Goal: Transaction & Acquisition: Purchase product/service

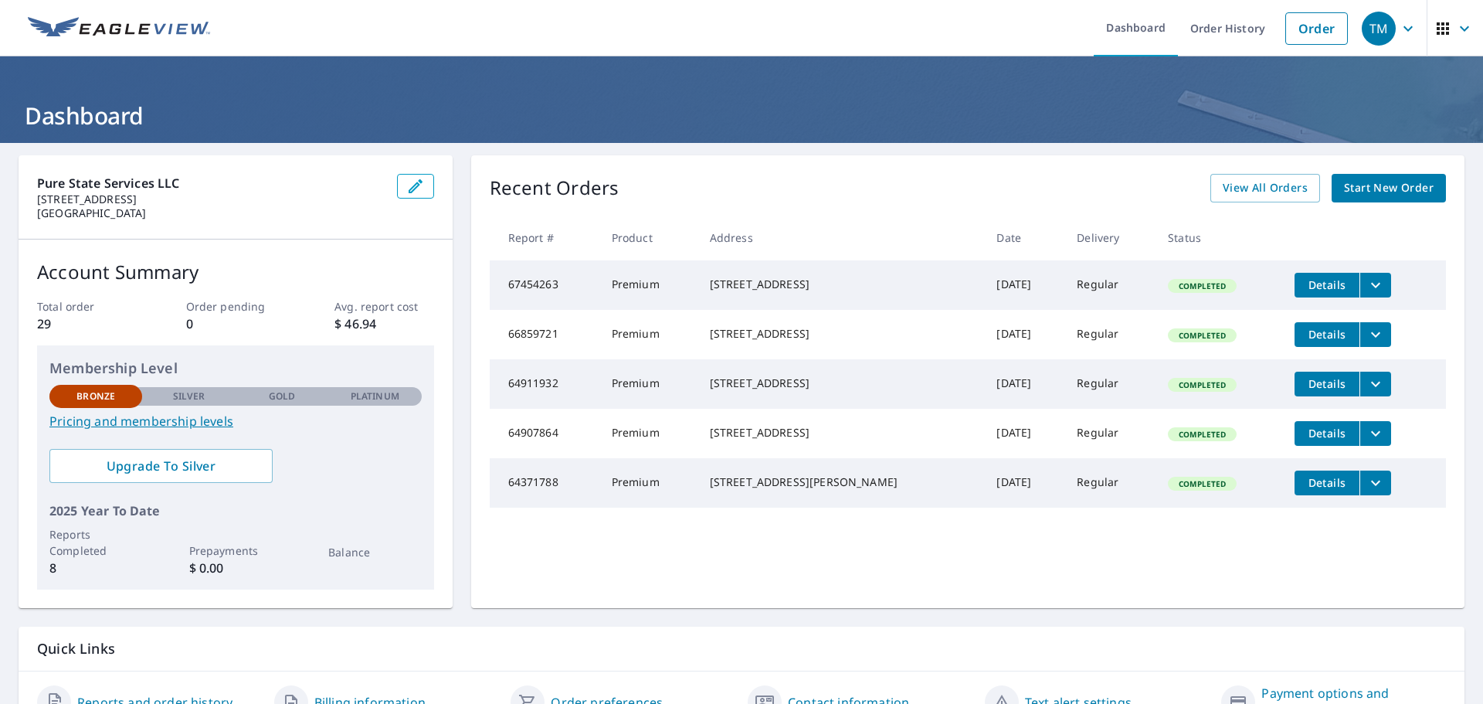
click at [1373, 188] on span "Start New Order" at bounding box center [1389, 187] width 90 height 19
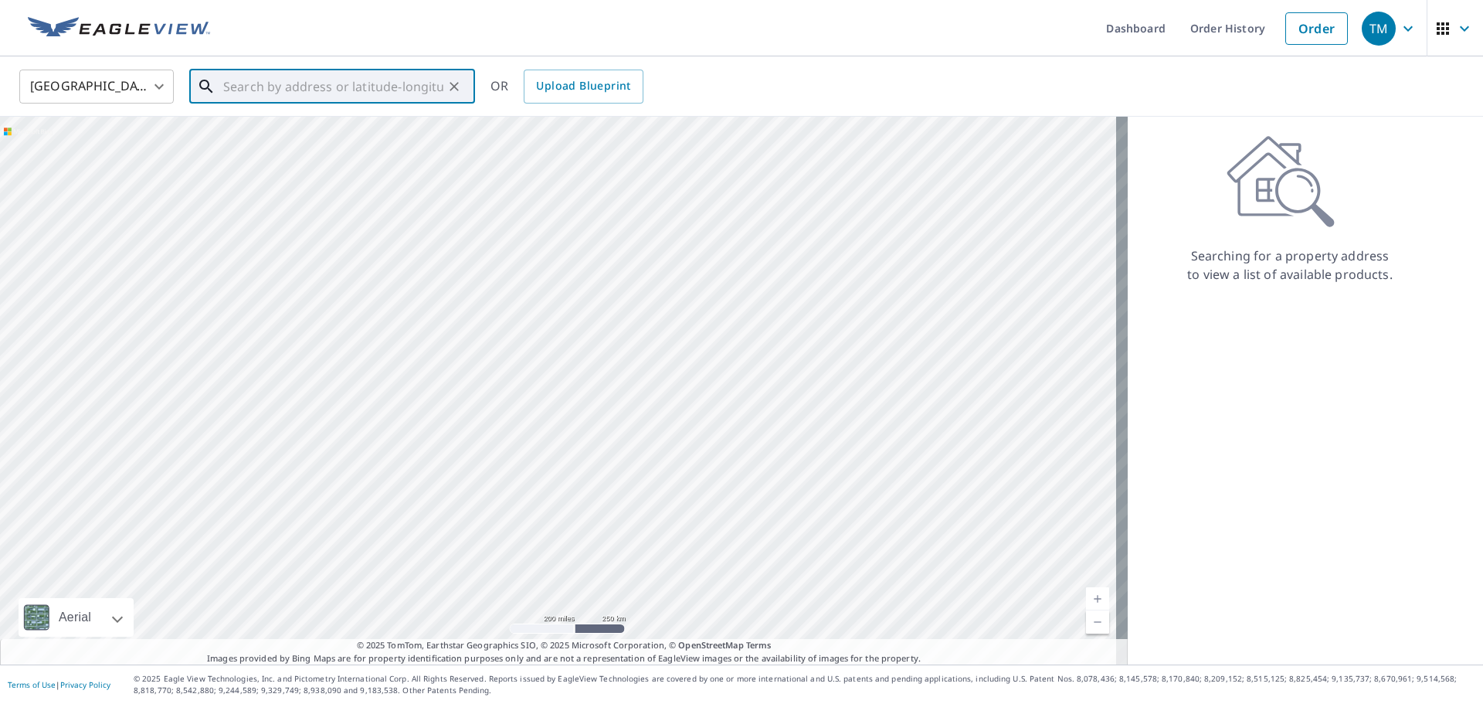
click at [266, 100] on input "text" at bounding box center [333, 86] width 220 height 43
click at [283, 134] on span "[STREET_ADDRESS][US_STATE]" at bounding box center [341, 131] width 243 height 19
type input "[STREET_ADDRESS][US_STATE]"
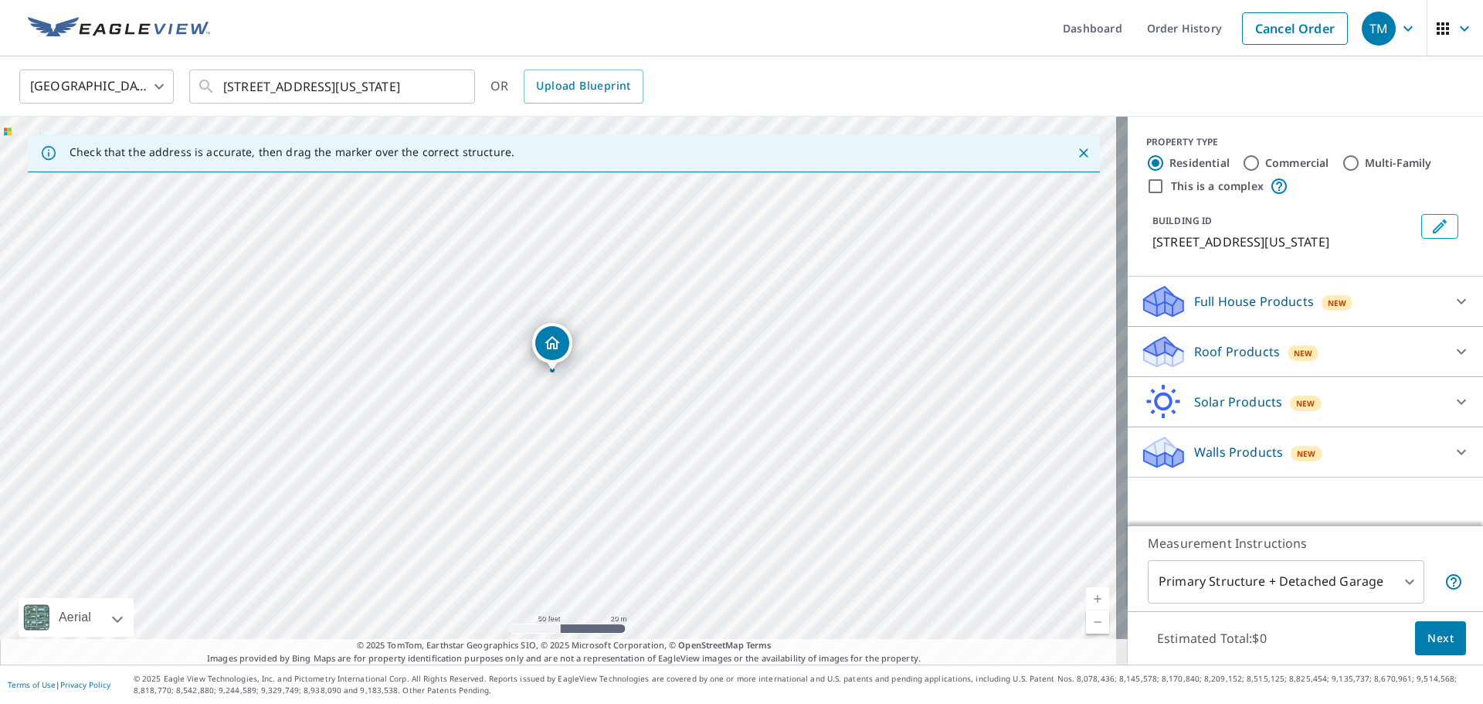
drag, startPoint x: 555, startPoint y: 420, endPoint x: 551, endPoint y: 390, distance: 30.4
click at [551, 390] on div "[STREET_ADDRESS][US_STATE]" at bounding box center [564, 391] width 1128 height 548
click at [1266, 354] on div "Roof Products New" at bounding box center [1291, 352] width 303 height 36
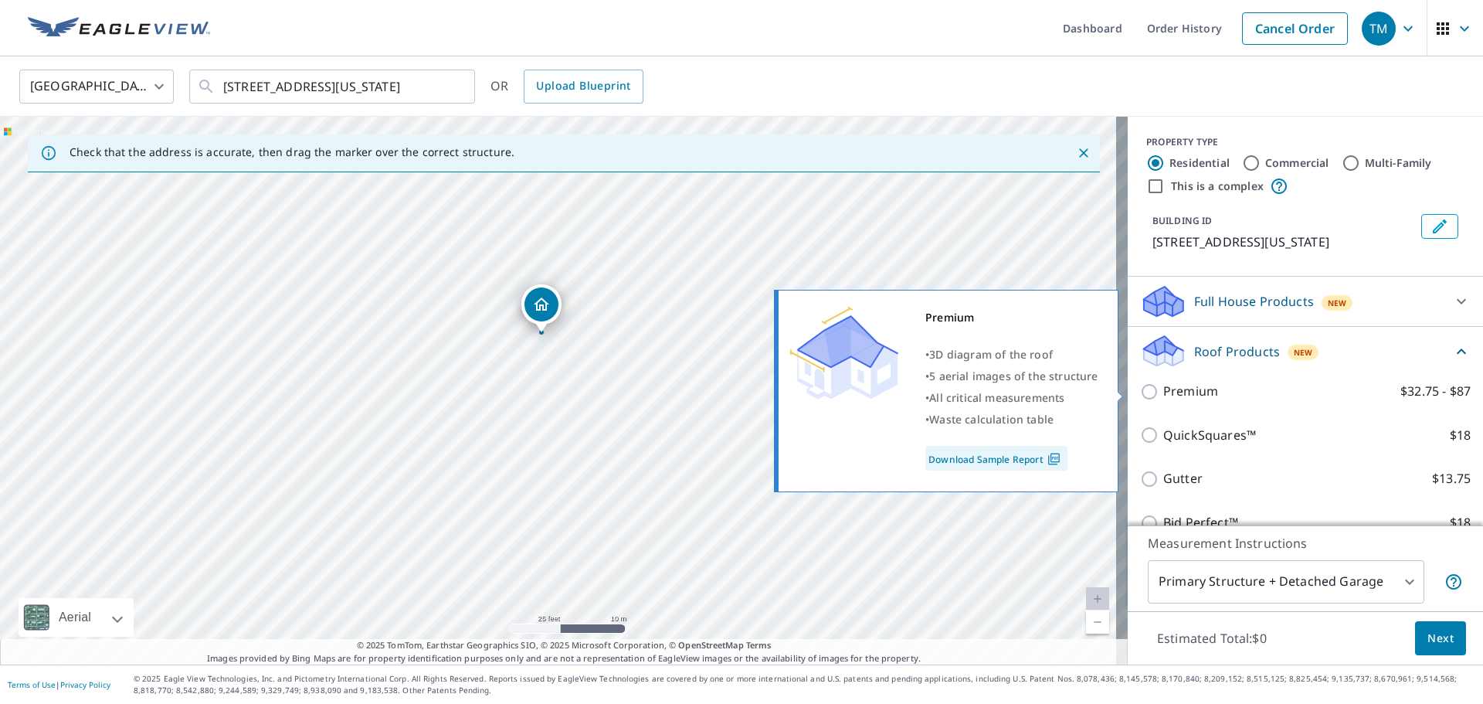
click at [1150, 390] on input "Premium $32.75 - $87" at bounding box center [1151, 391] width 23 height 19
checkbox input "true"
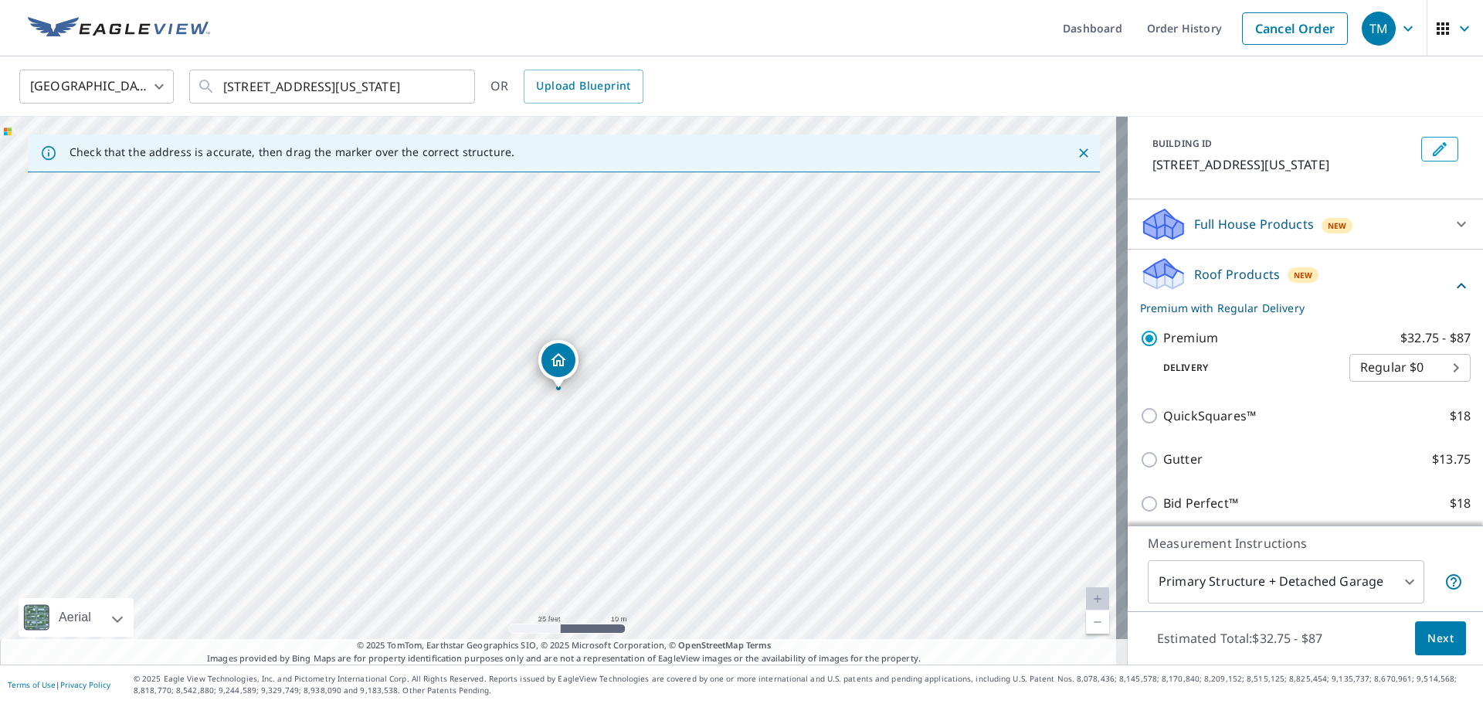
scroll to position [154, 0]
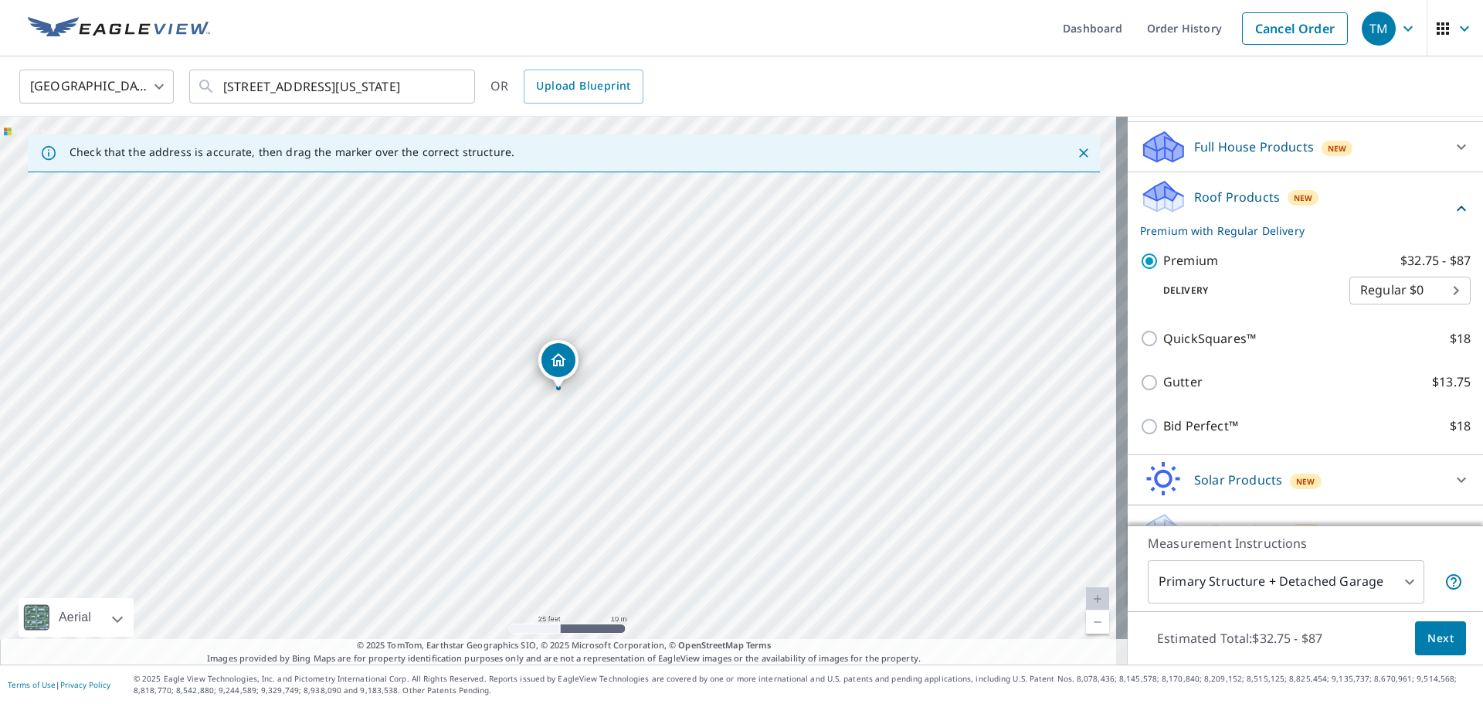
click at [1383, 583] on body "TM TM Dashboard Order History Cancel Order TM [GEOGRAPHIC_DATA] [GEOGRAPHIC_DAT…" at bounding box center [741, 352] width 1483 height 704
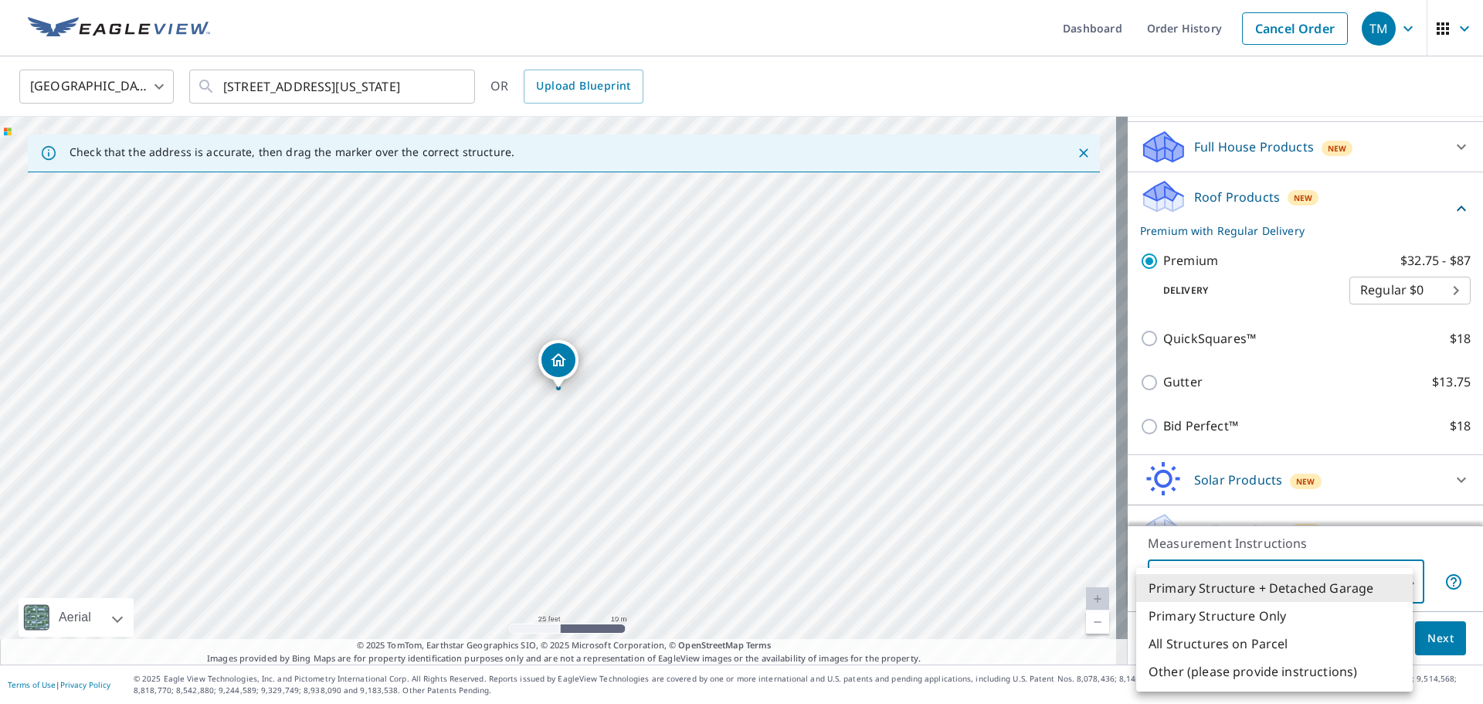
click at [1298, 640] on li "All Structures on Parcel" at bounding box center [1274, 643] width 277 height 28
type input "3"
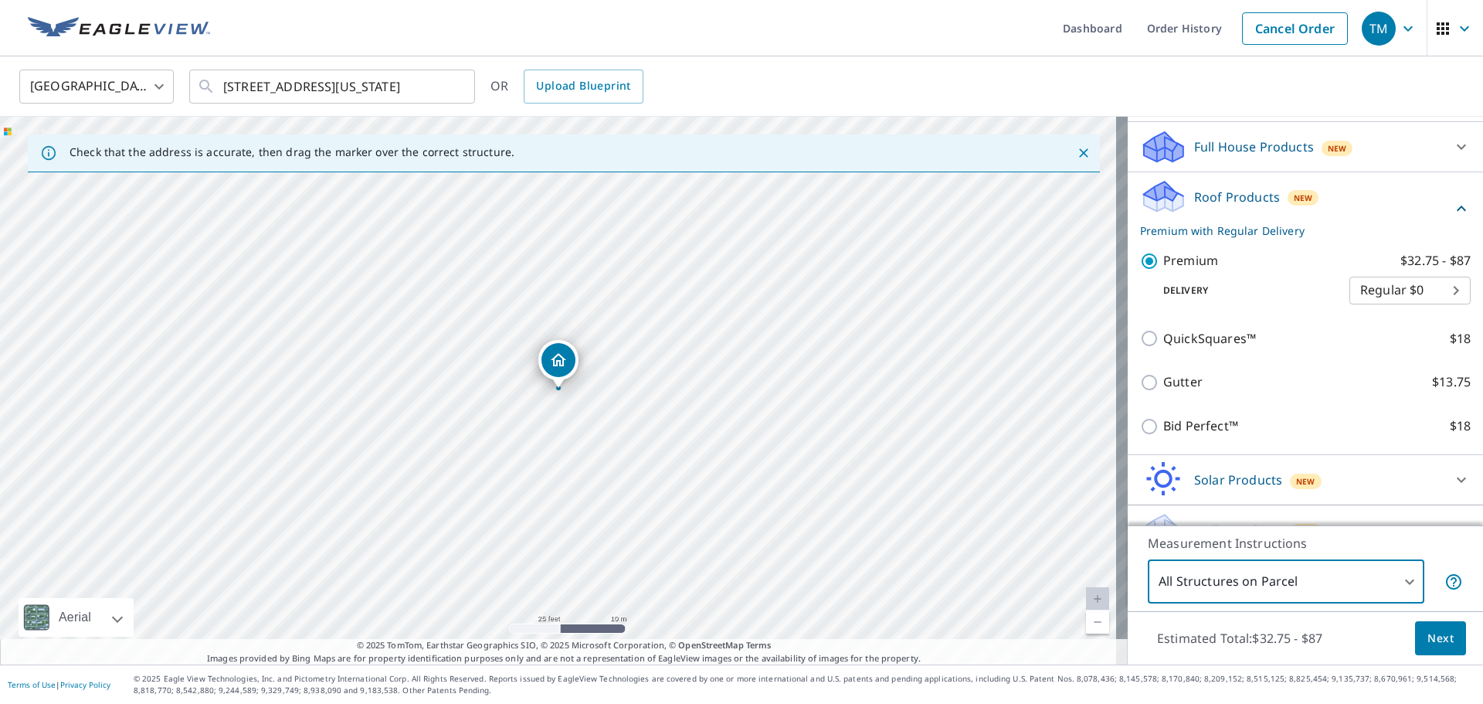
click at [1437, 639] on span "Next" at bounding box center [1440, 638] width 26 height 19
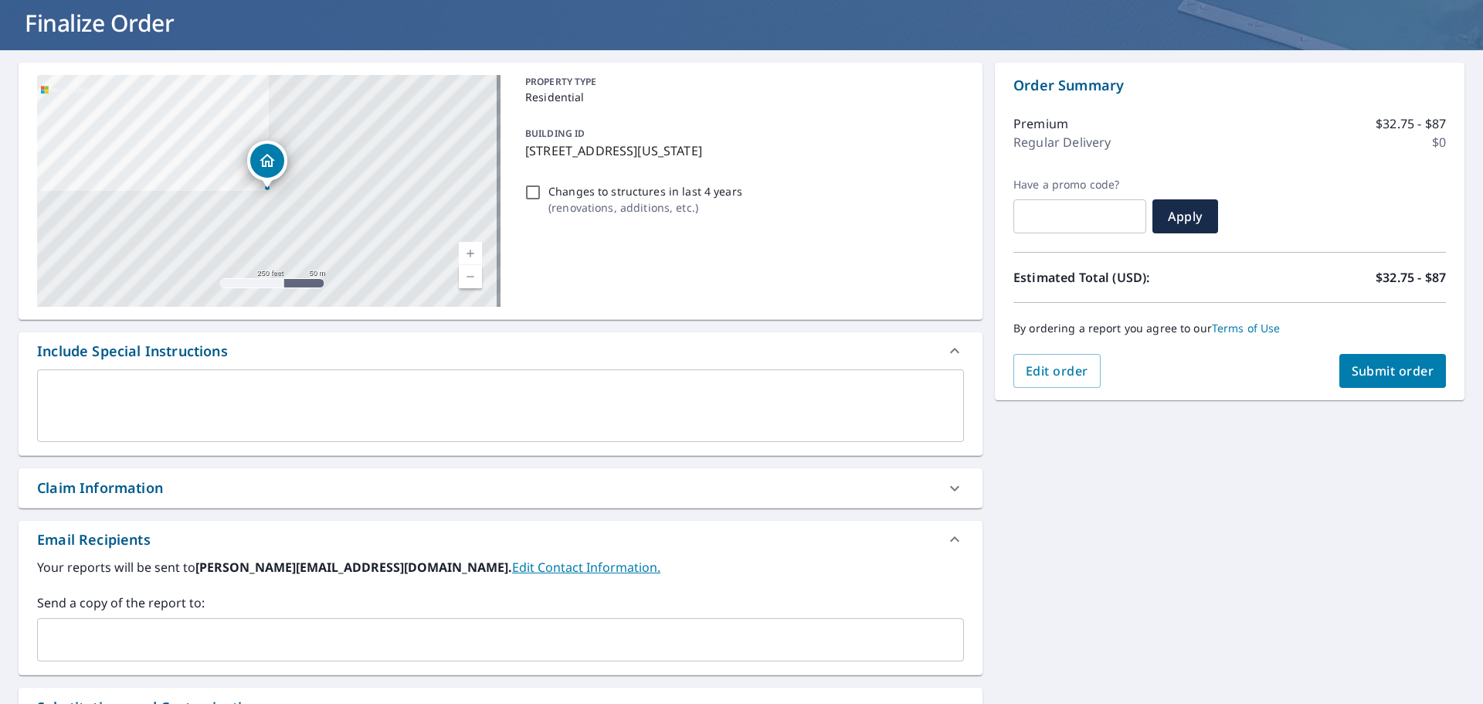
scroll to position [37, 0]
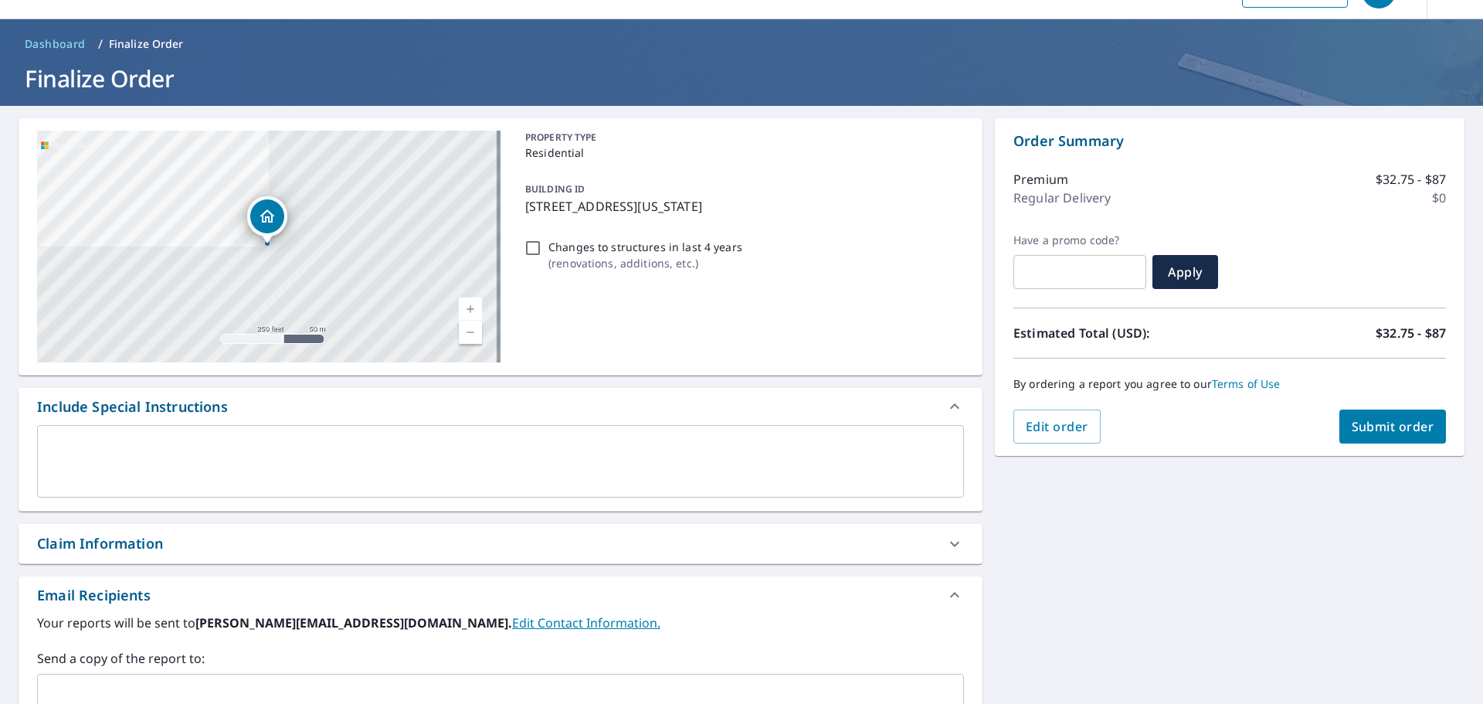
click at [1386, 419] on span "Submit order" at bounding box center [1393, 426] width 83 height 17
